Goal: Navigation & Orientation: Understand site structure

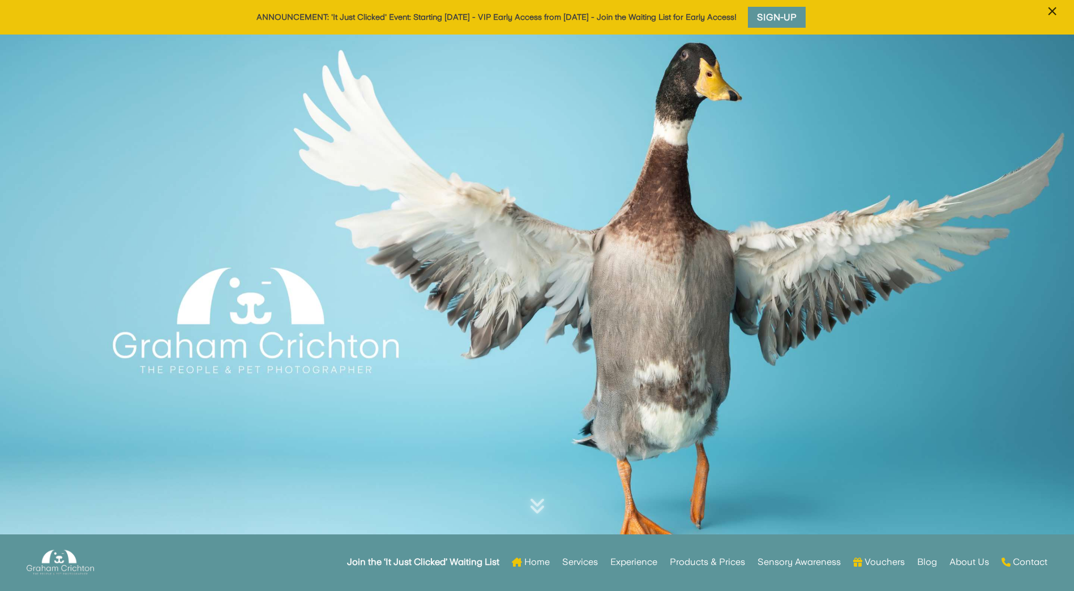
click at [1049, 7] on span "×" at bounding box center [1051, 12] width 11 height 22
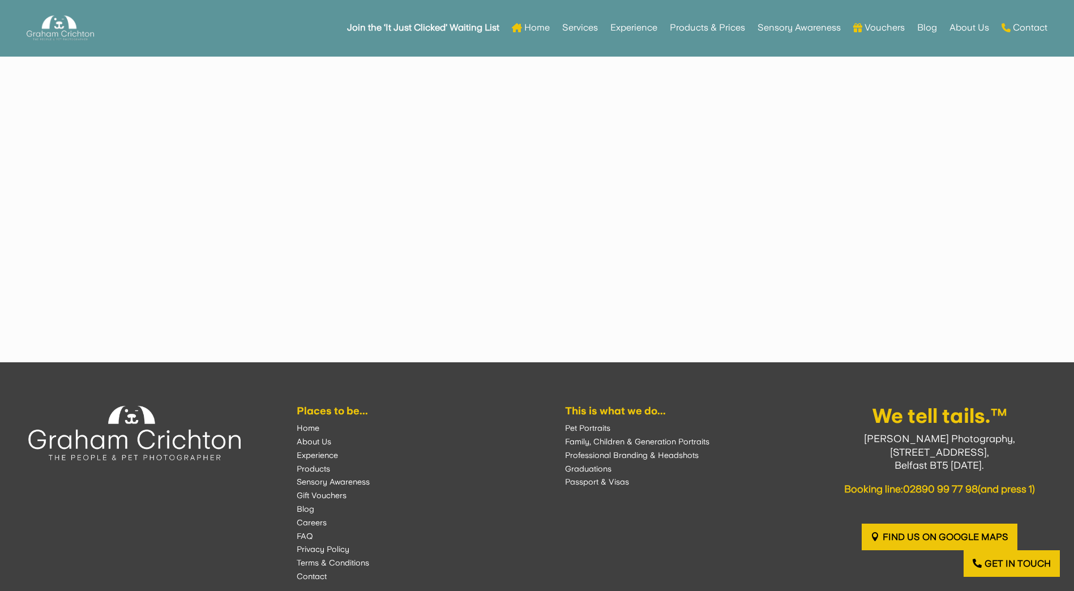
scroll to position [3163, 0]
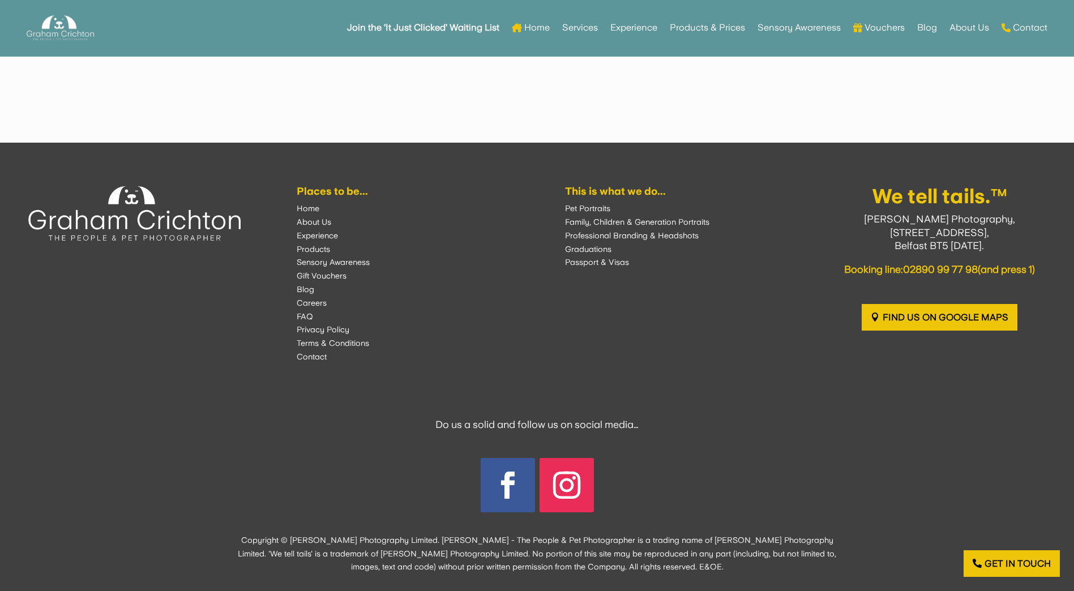
click at [324, 217] on font "About Us" at bounding box center [314, 221] width 35 height 9
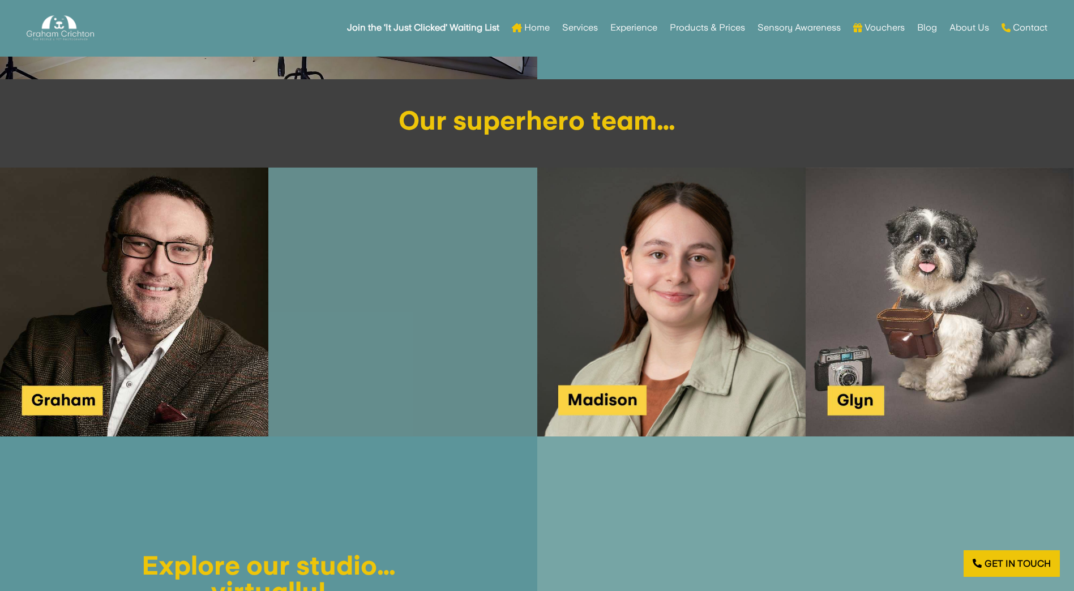
scroll to position [1245, 0]
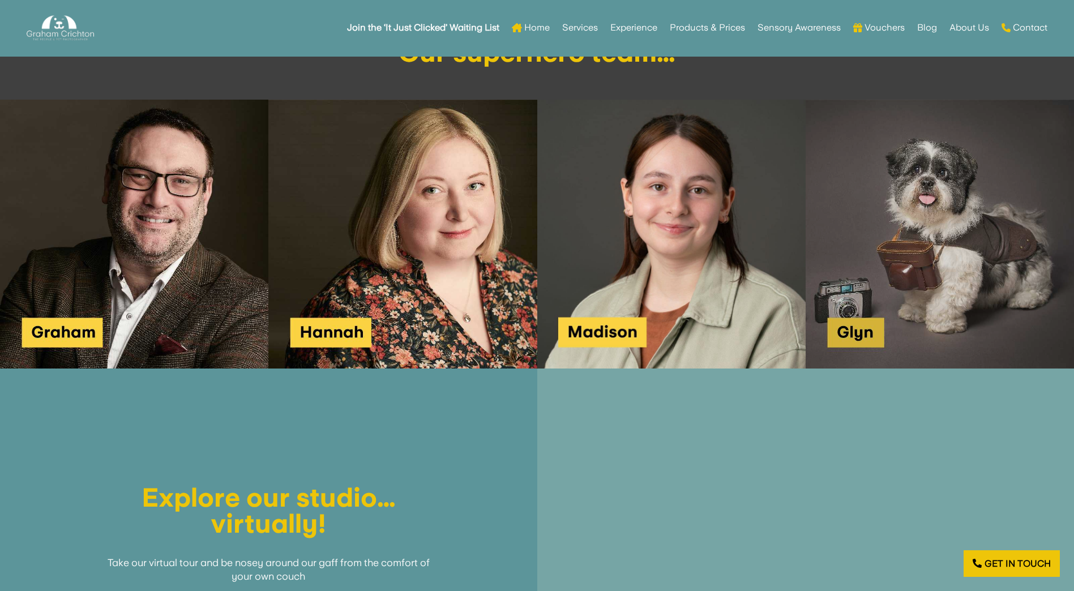
click at [885, 246] on img at bounding box center [939, 234] width 268 height 268
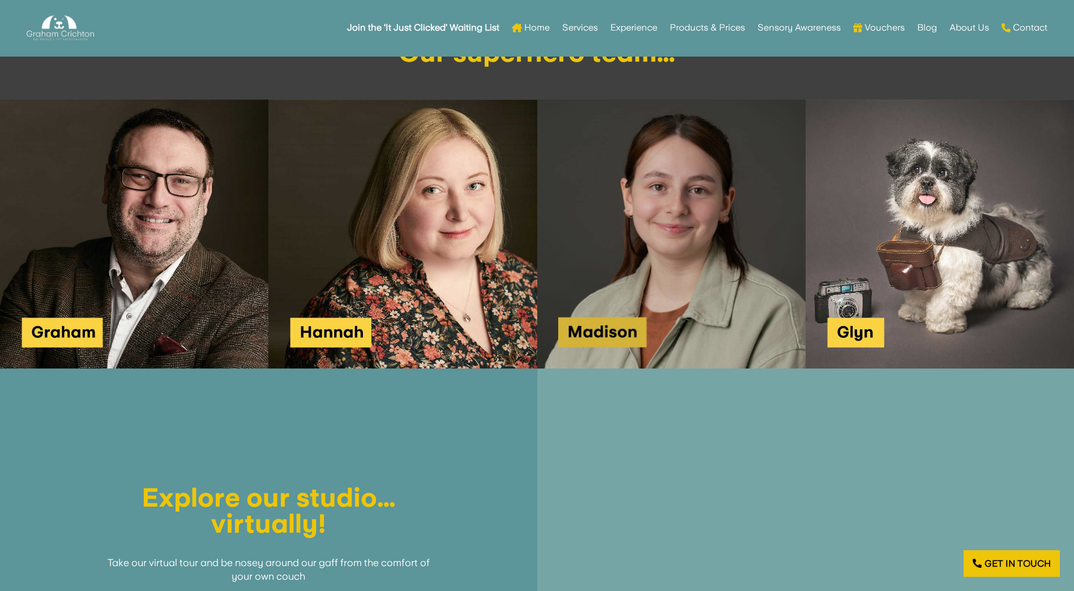
click at [647, 287] on img at bounding box center [671, 234] width 268 height 268
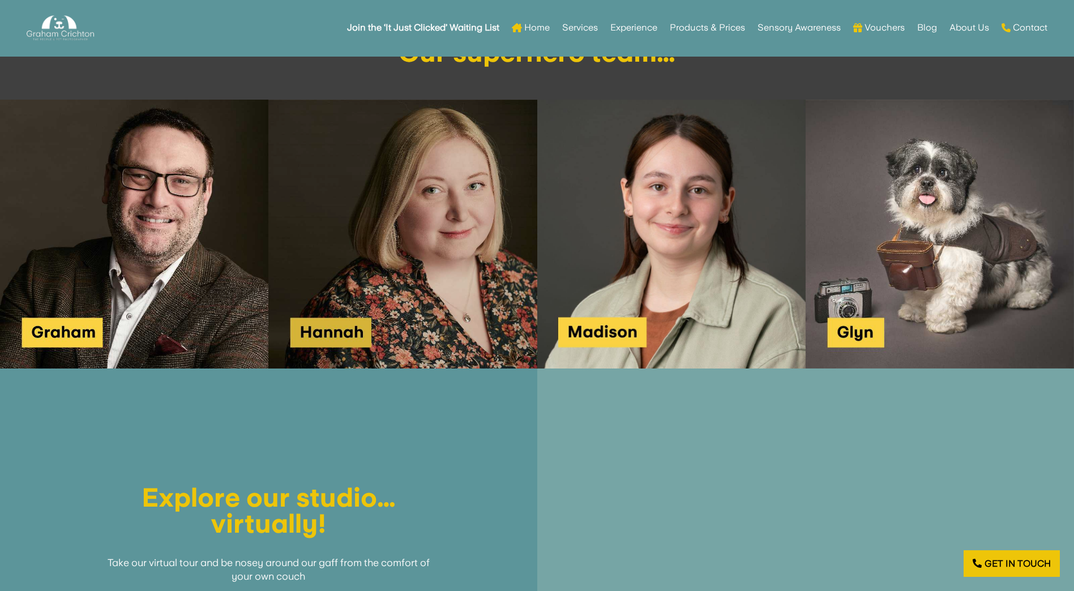
click at [364, 268] on img at bounding box center [402, 234] width 268 height 268
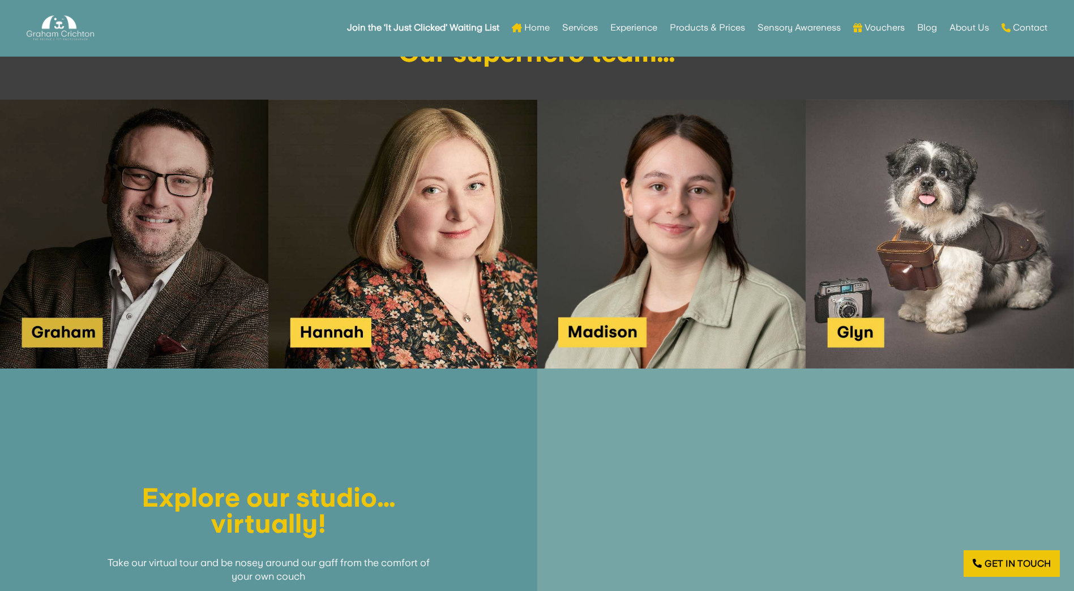
click at [87, 228] on img at bounding box center [134, 234] width 268 height 268
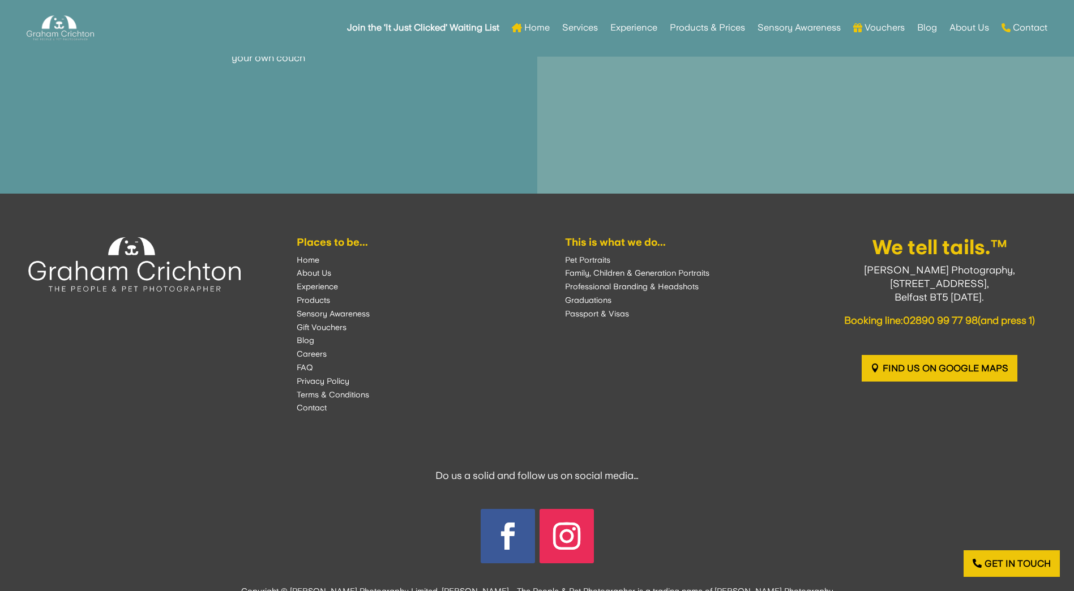
scroll to position [1855, 0]
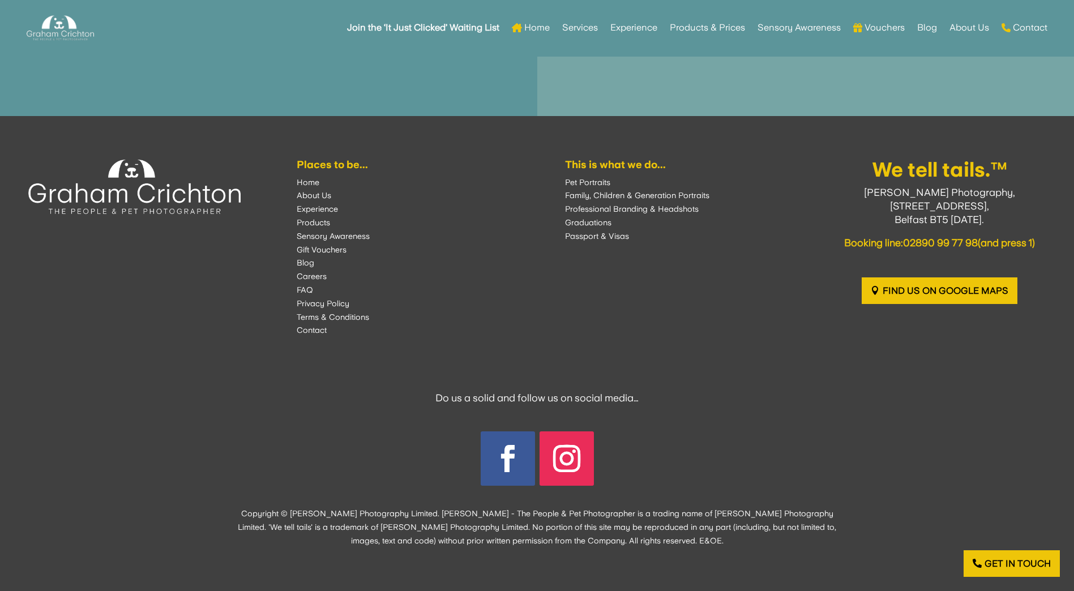
click at [316, 310] on div "Places to be... Home About Us Experience Products Sensory Awareness Gift Vouche…" at bounding box center [403, 249] width 212 height 178
click at [317, 317] on font "Terms & Conditions" at bounding box center [333, 316] width 72 height 9
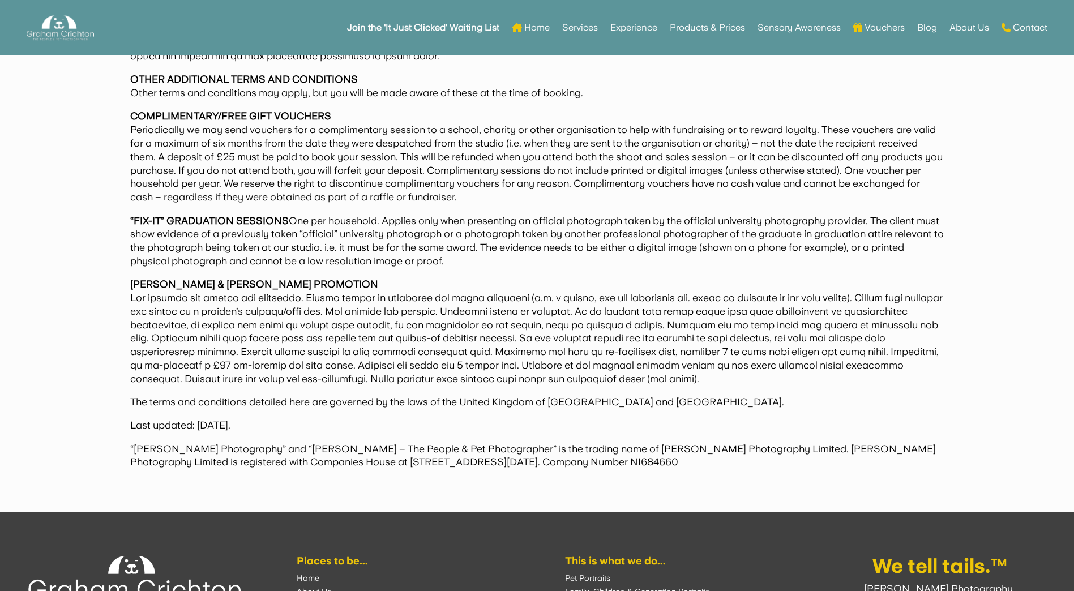
scroll to position [3238, 0]
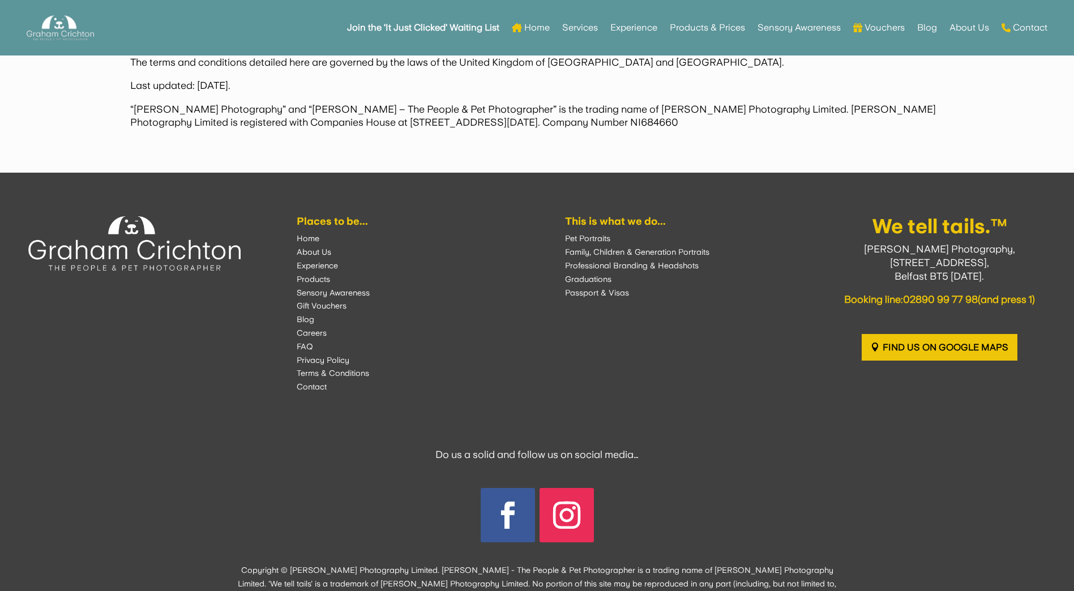
click at [341, 359] on font "Privacy Policy" at bounding box center [323, 359] width 53 height 9
